Goal: Understand process/instructions: Learn how to perform a task or action

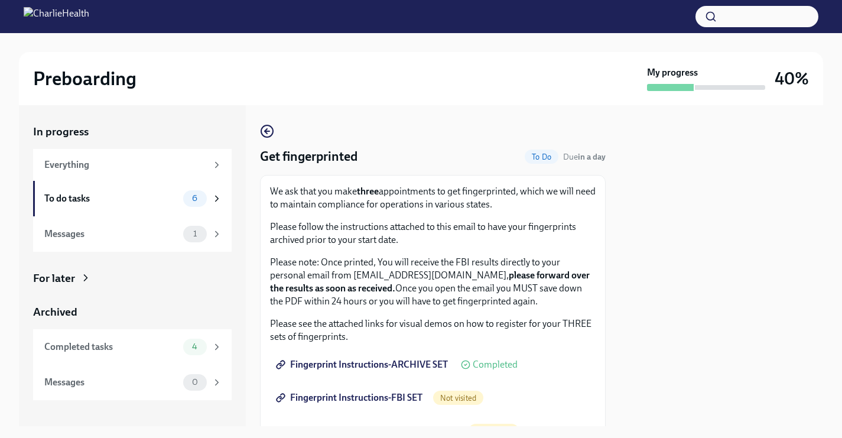
scroll to position [132, 0]
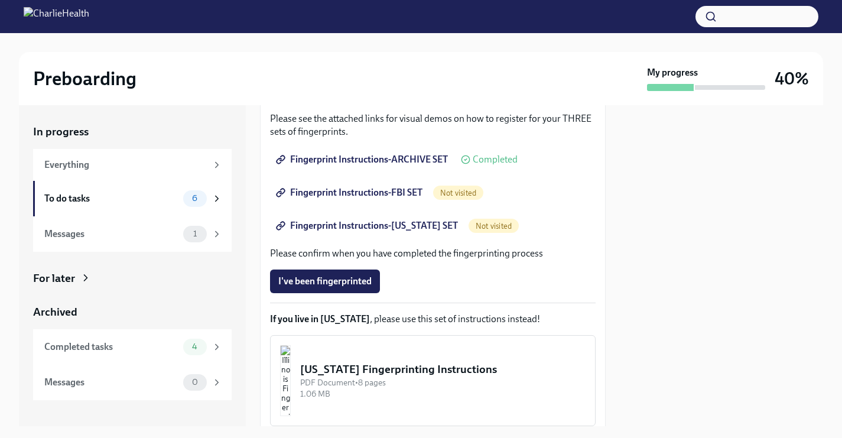
scroll to position [204, 0]
click at [392, 196] on span "Fingerprint Instructions-FBI SET" at bounding box center [350, 194] width 144 height 12
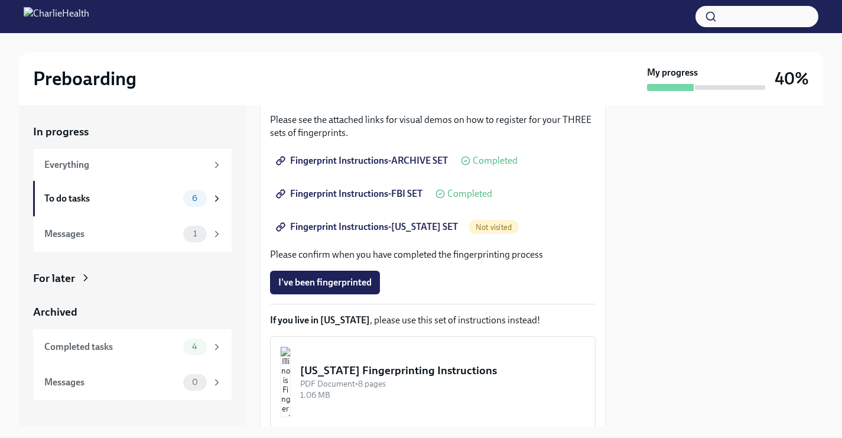
click at [358, 225] on span "Fingerprint Instructions-[US_STATE] SET" at bounding box center [368, 227] width 180 height 12
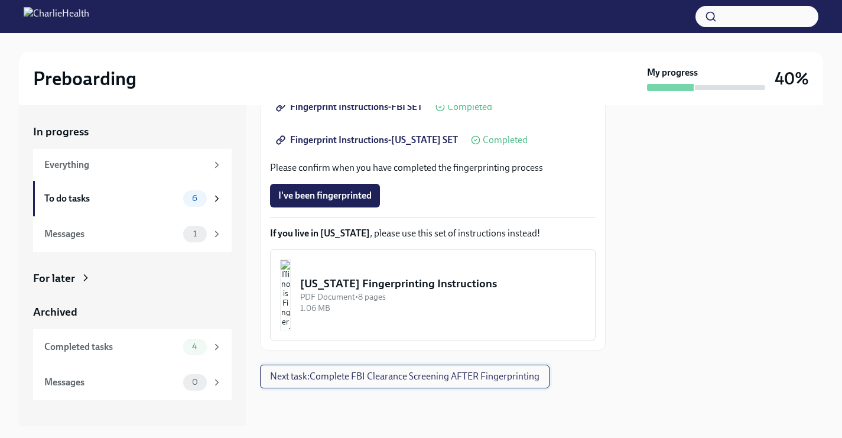
click at [417, 379] on span "Next task : Complete FBI Clearance Screening AFTER Fingerprinting" at bounding box center [404, 376] width 269 height 12
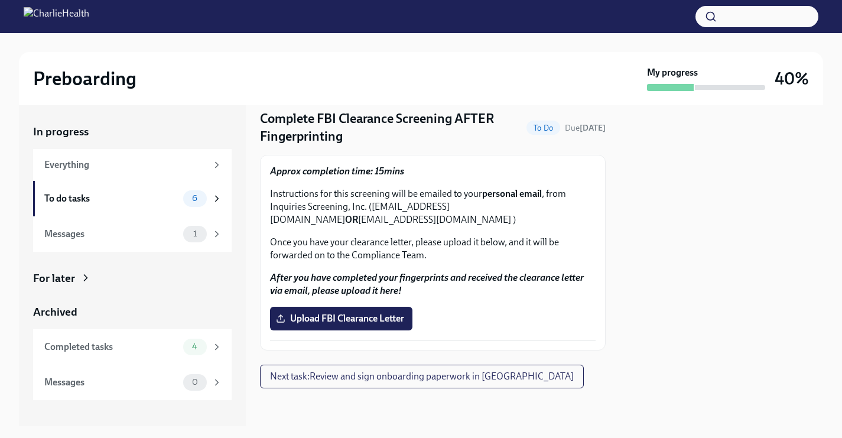
scroll to position [38, 0]
click at [213, 190] on div "6" at bounding box center [202, 198] width 39 height 17
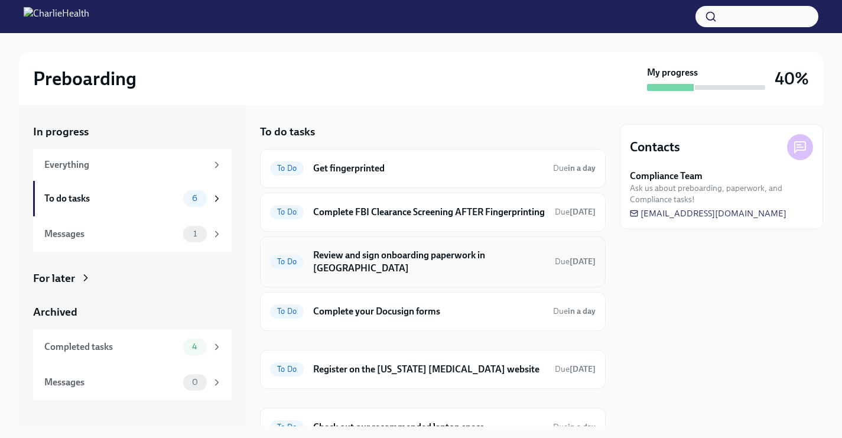
click at [341, 279] on div "To Do Review and sign onboarding paperwork in UKG Due in 4 days" at bounding box center [433, 261] width 346 height 51
click at [366, 269] on h6 "Review and sign onboarding paperwork in UKG" at bounding box center [429, 262] width 232 height 26
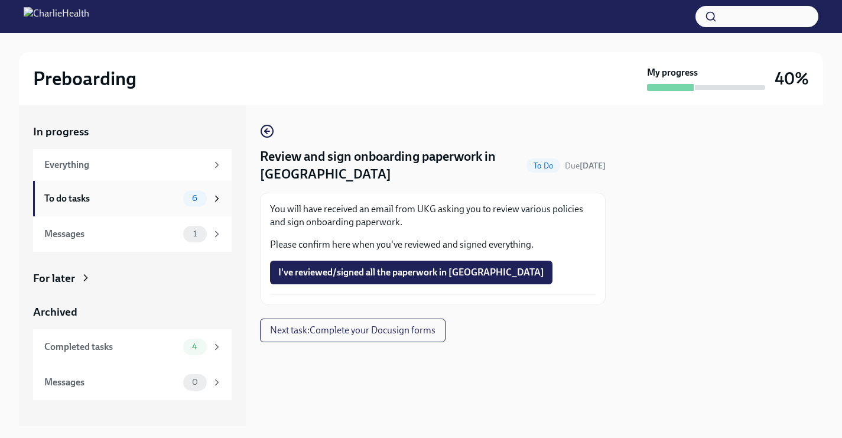
click at [216, 192] on div "6" at bounding box center [202, 198] width 39 height 17
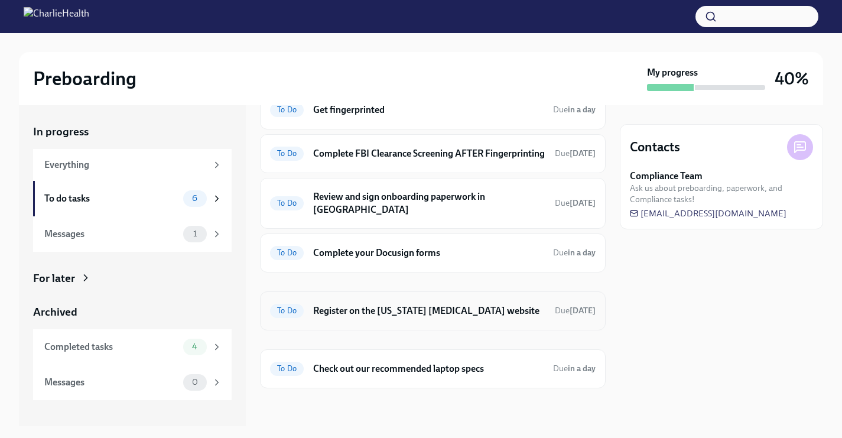
scroll to position [58, 0]
click at [473, 308] on h6 "Register on the Pennsylvania Child Abuse website" at bounding box center [429, 311] width 232 height 13
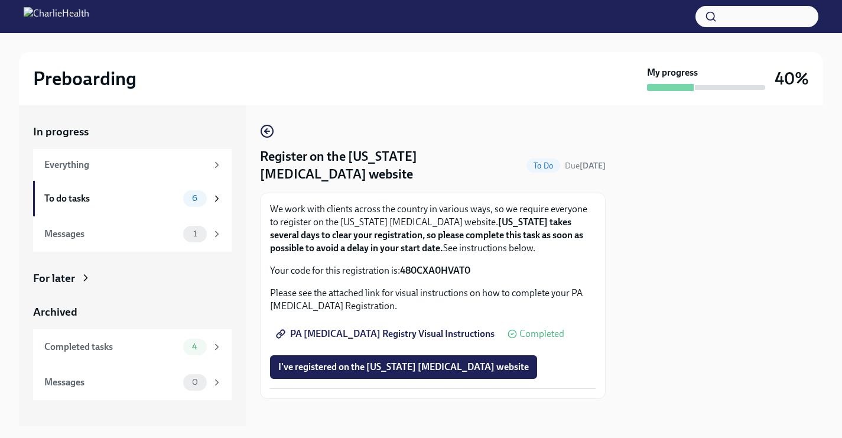
click at [441, 334] on span "PA Child Abuse Registry Visual Instructions" at bounding box center [386, 334] width 216 height 12
